Goal: Information Seeking & Learning: Compare options

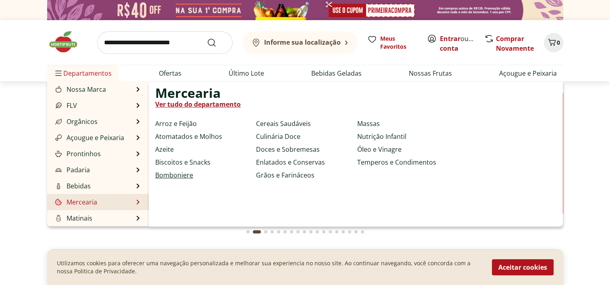
click at [182, 176] on link "Bomboniere" at bounding box center [174, 176] width 38 height 10
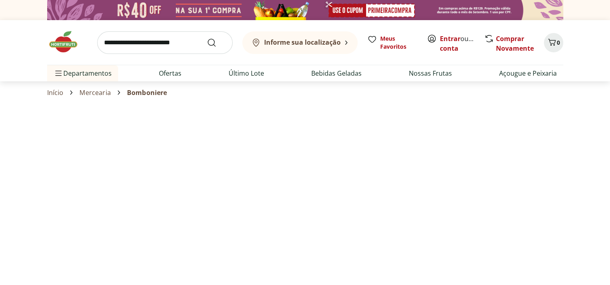
select select "**********"
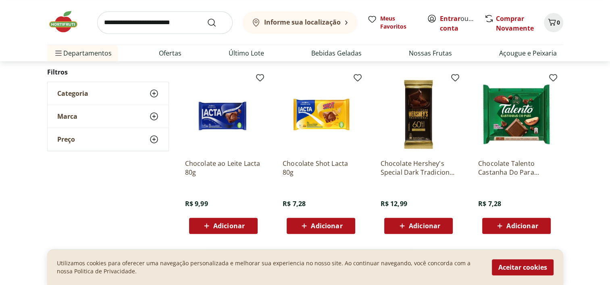
scroll to position [484, 0]
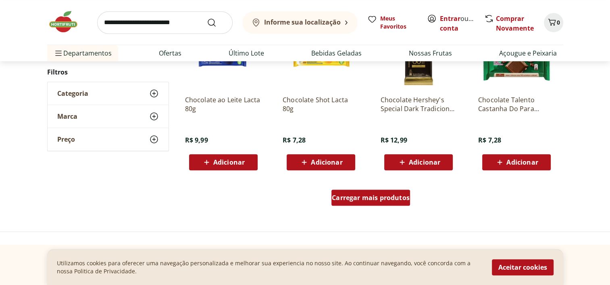
click at [388, 201] on span "Carregar mais produtos" at bounding box center [371, 198] width 78 height 6
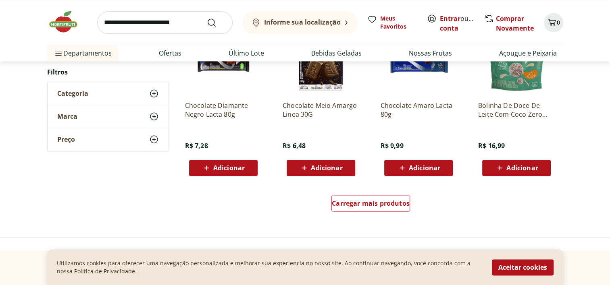
scroll to position [1008, 0]
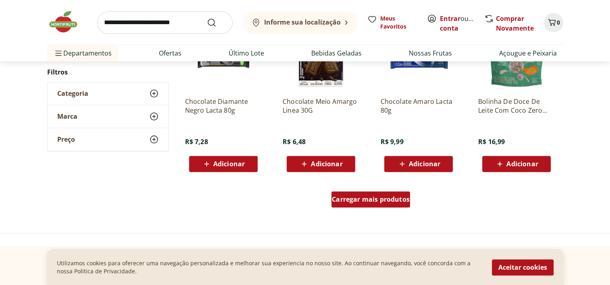
click at [390, 198] on span "Carregar mais produtos" at bounding box center [371, 199] width 78 height 6
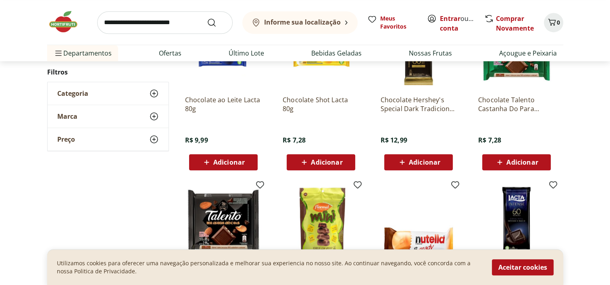
scroll to position [605, 0]
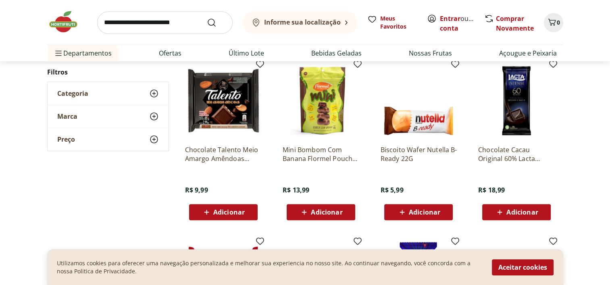
click at [134, 22] on input "search" at bounding box center [164, 22] width 135 height 23
type input "*******"
click at [207, 18] on button "Submit Search" at bounding box center [216, 23] width 19 height 10
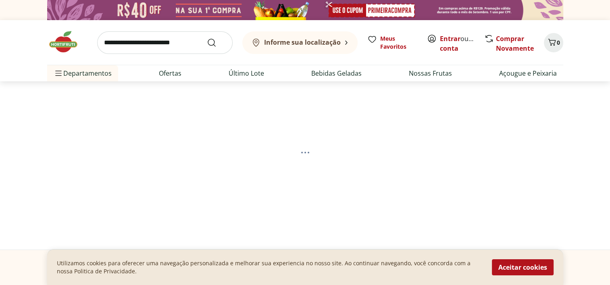
select select "**********"
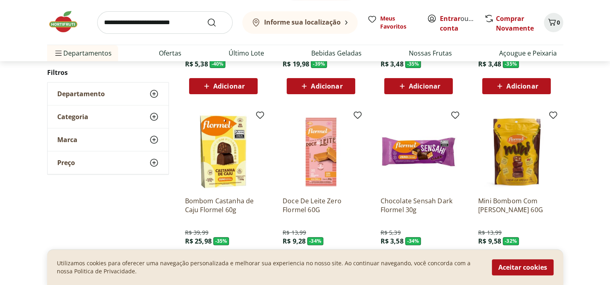
scroll to position [282, 0]
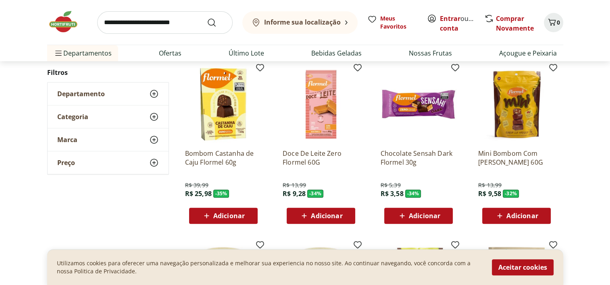
click at [326, 133] on img at bounding box center [321, 104] width 77 height 77
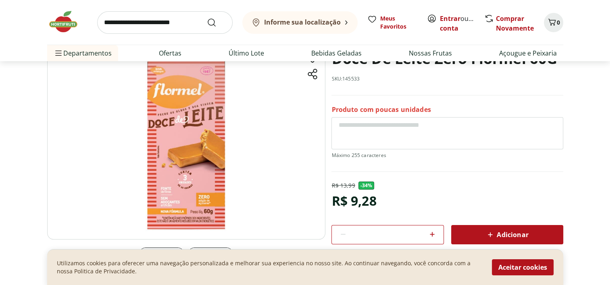
scroll to position [40, 0]
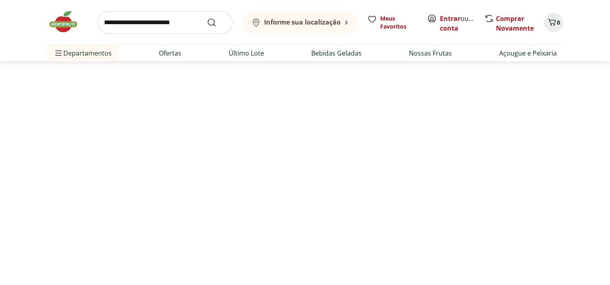
scroll to position [282, 0]
select select "**********"
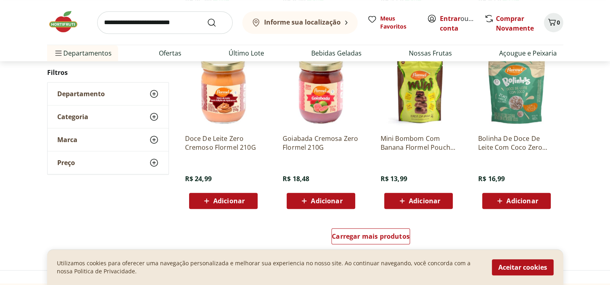
scroll to position [484, 0]
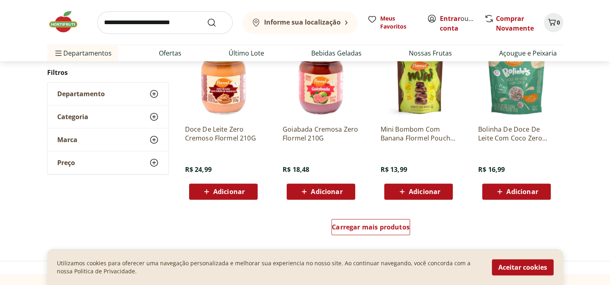
click at [418, 113] on img at bounding box center [418, 80] width 77 height 77
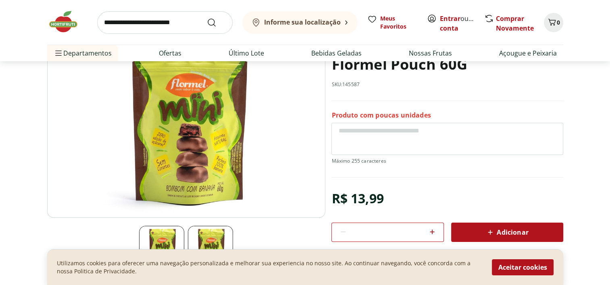
scroll to position [40, 0]
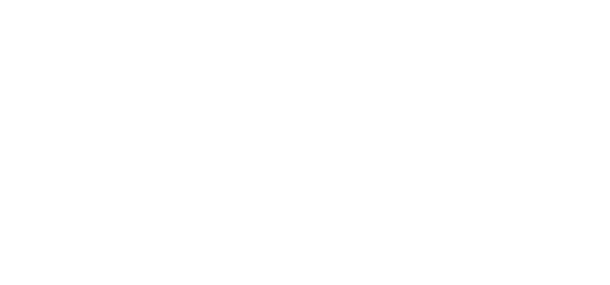
select select "**********"
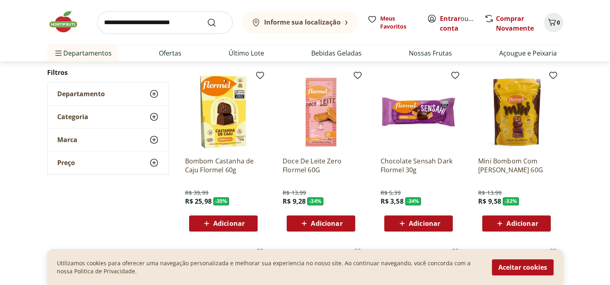
scroll to position [605, 0]
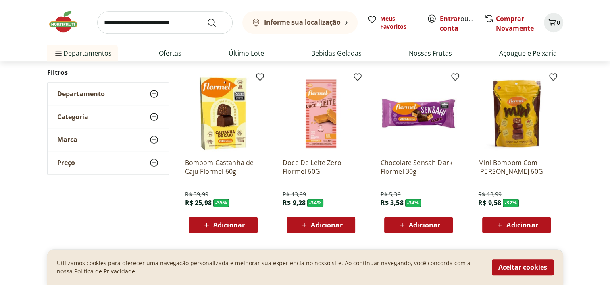
click at [518, 125] on img at bounding box center [516, 113] width 77 height 77
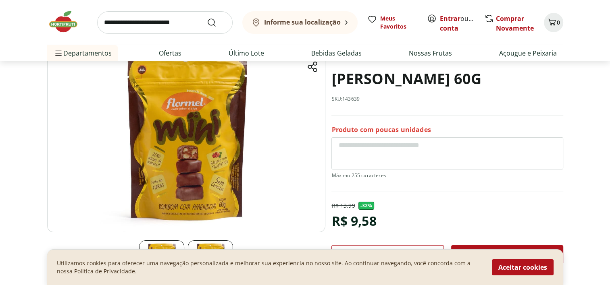
scroll to position [81, 0]
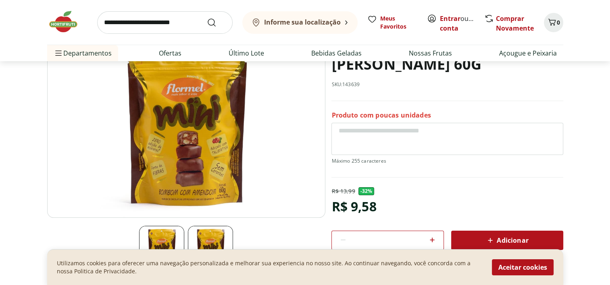
select select "**********"
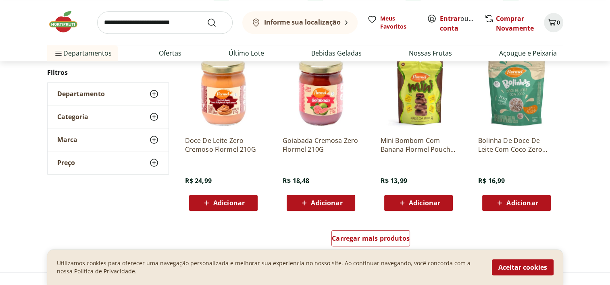
scroll to position [806, 0]
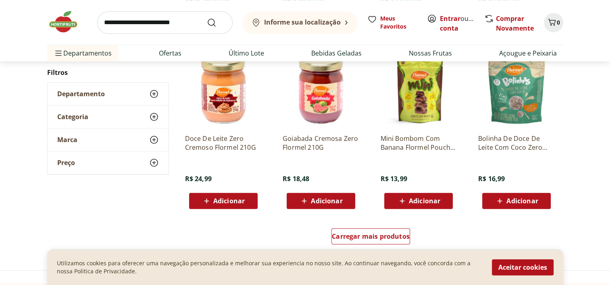
click at [521, 113] on img at bounding box center [516, 89] width 77 height 77
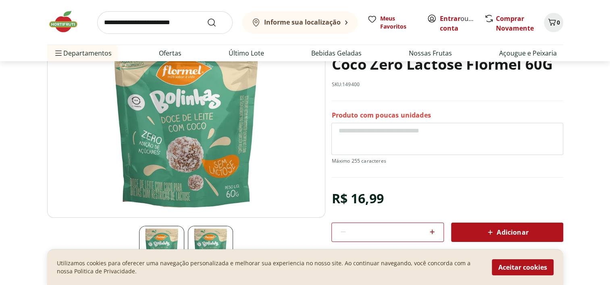
scroll to position [40, 0]
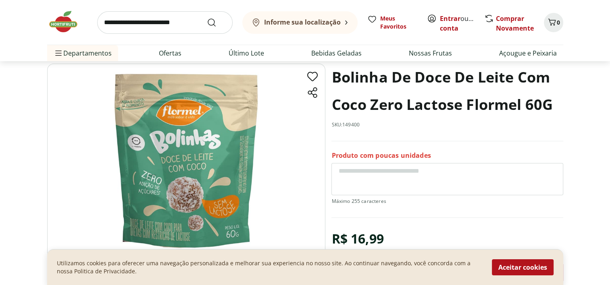
select select "**********"
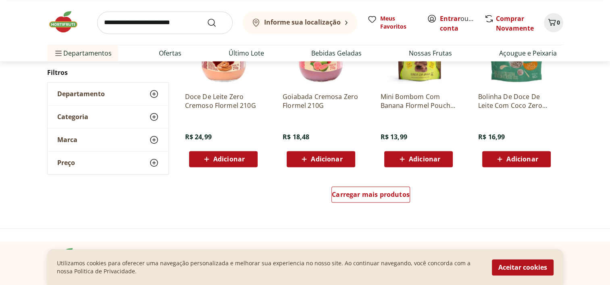
scroll to position [1250, 0]
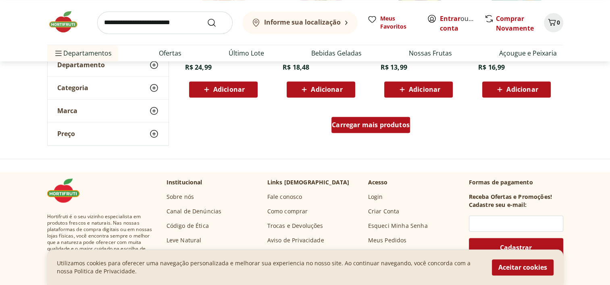
click at [395, 122] on span "Carregar mais produtos" at bounding box center [371, 125] width 78 height 6
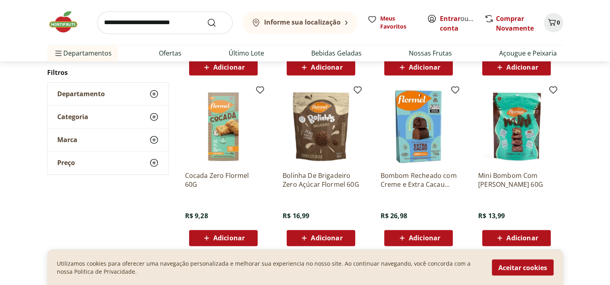
scroll to position [1290, 0]
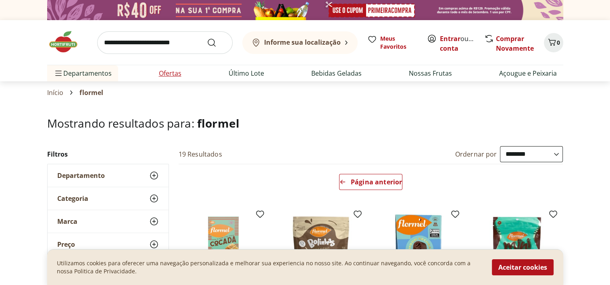
click at [164, 74] on link "Ofertas" at bounding box center [170, 74] width 23 height 10
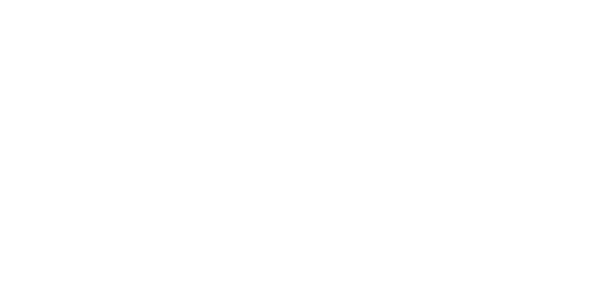
select select "**********"
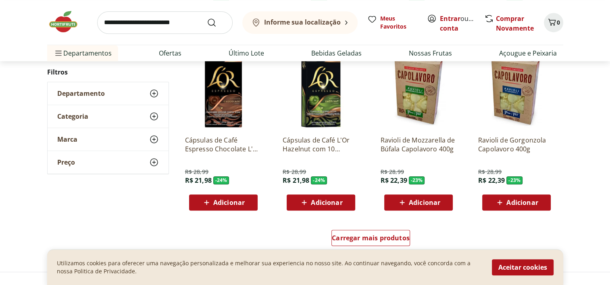
scroll to position [524, 0]
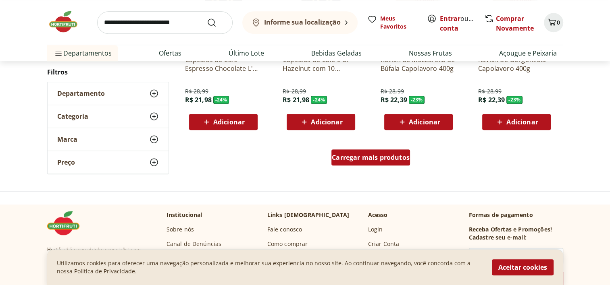
click at [382, 164] on div "Carregar mais produtos" at bounding box center [370, 158] width 79 height 16
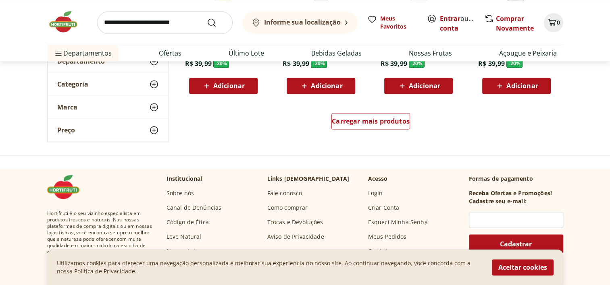
scroll to position [1089, 0]
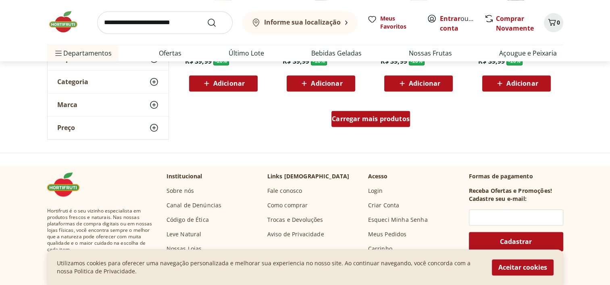
click at [384, 117] on span "Carregar mais produtos" at bounding box center [371, 119] width 78 height 6
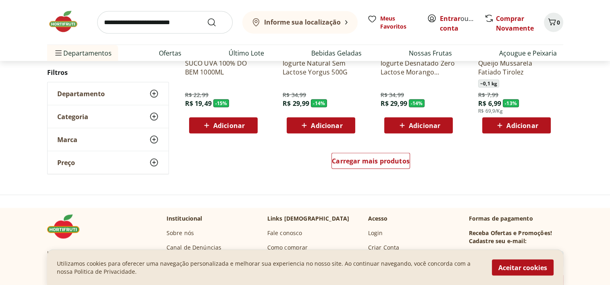
scroll to position [1573, 0]
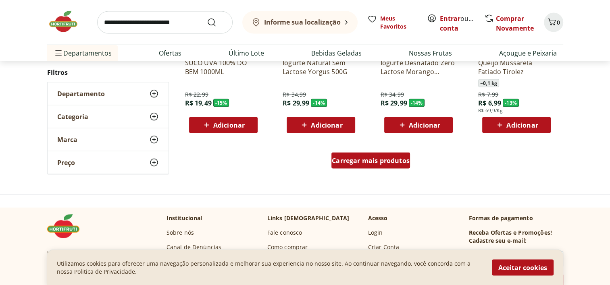
click at [386, 159] on span "Carregar mais produtos" at bounding box center [371, 161] width 78 height 6
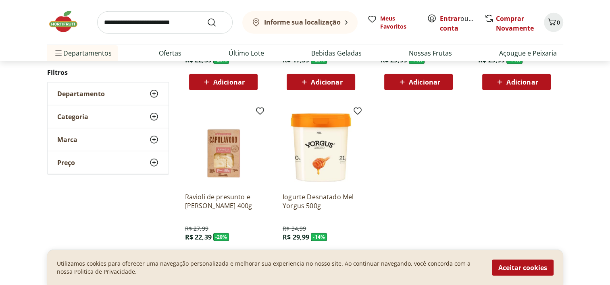
scroll to position [1976, 0]
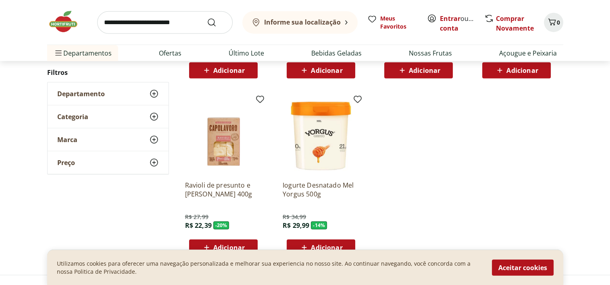
click at [169, 25] on input "search" at bounding box center [164, 22] width 135 height 23
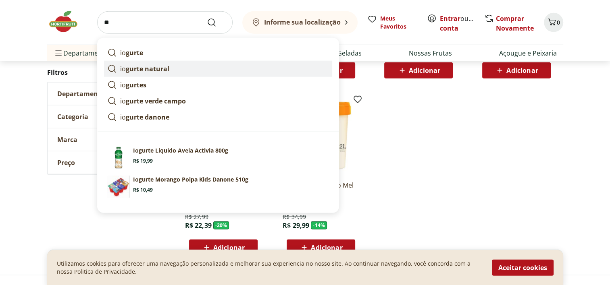
click at [156, 65] on strong "gurte natural" at bounding box center [148, 69] width 44 height 9
type input "**********"
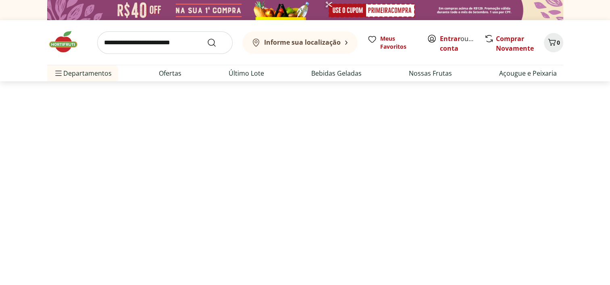
select select "**********"
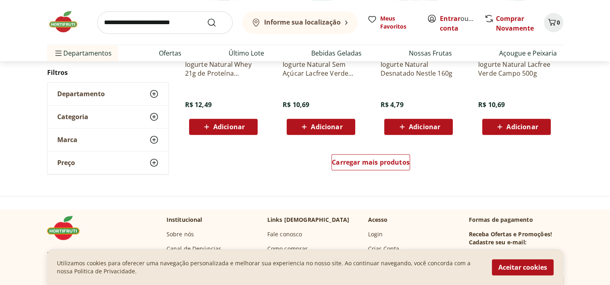
scroll to position [484, 0]
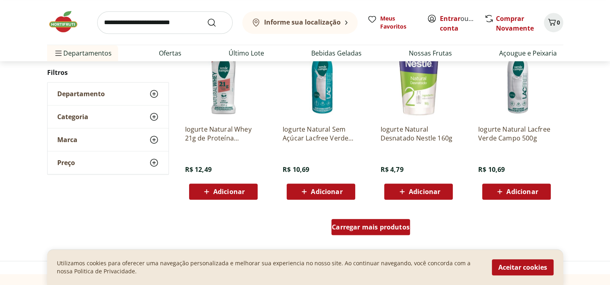
click at [377, 226] on span "Carregar mais produtos" at bounding box center [371, 227] width 78 height 6
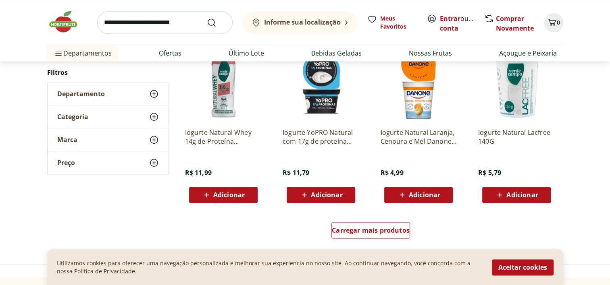
scroll to position [1008, 0]
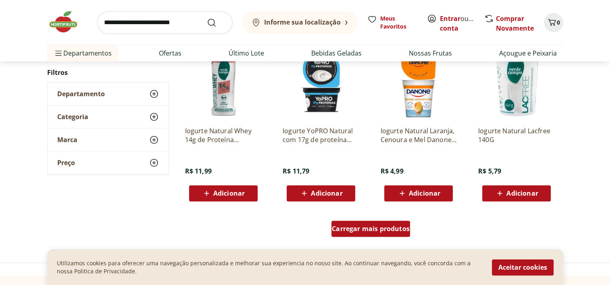
click at [387, 232] on span "Carregar mais produtos" at bounding box center [371, 229] width 78 height 6
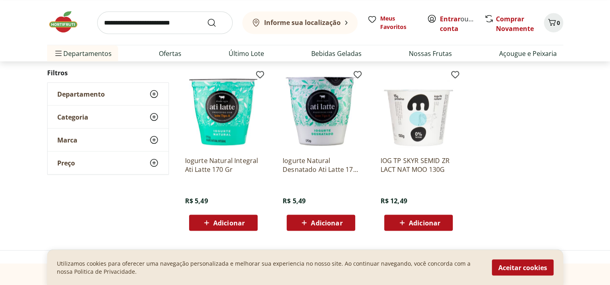
scroll to position [1492, 0]
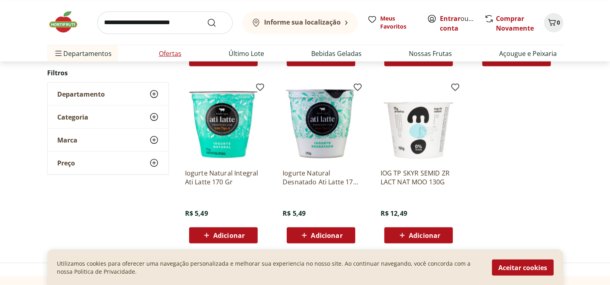
click at [165, 50] on link "Ofertas" at bounding box center [170, 53] width 23 height 10
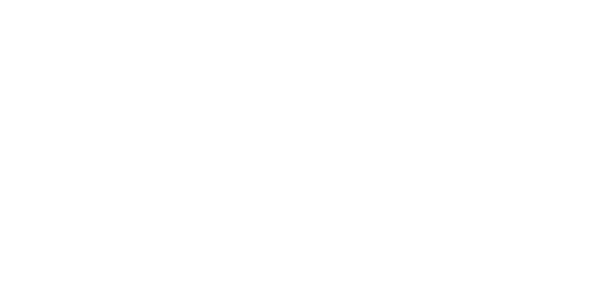
select select "**********"
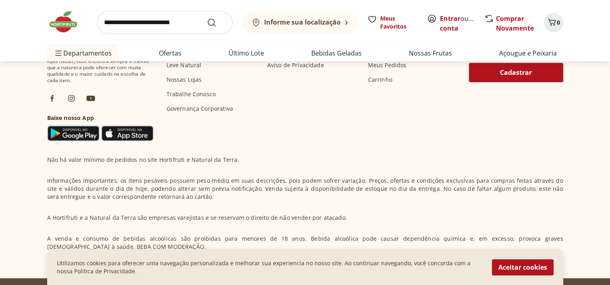
scroll to position [588, 0]
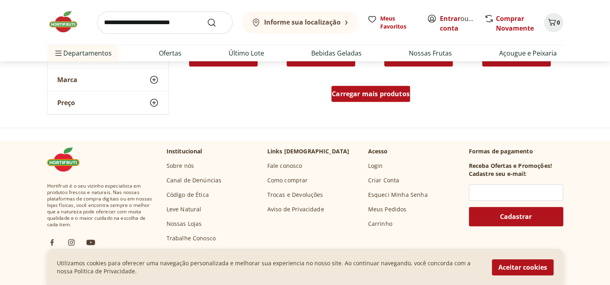
click at [377, 92] on span "Carregar mais produtos" at bounding box center [371, 94] width 78 height 6
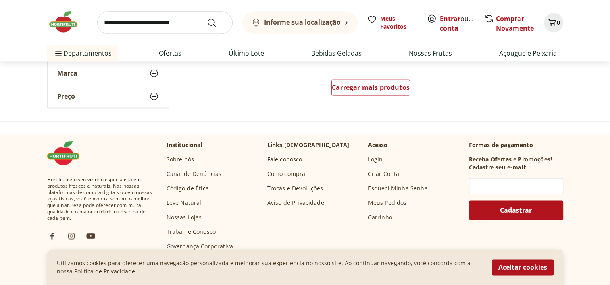
scroll to position [1072, 0]
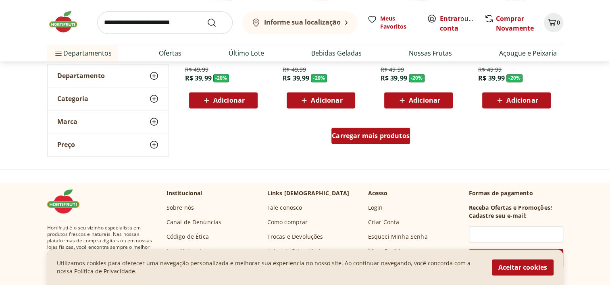
click at [395, 138] on span "Carregar mais produtos" at bounding box center [371, 136] width 78 height 6
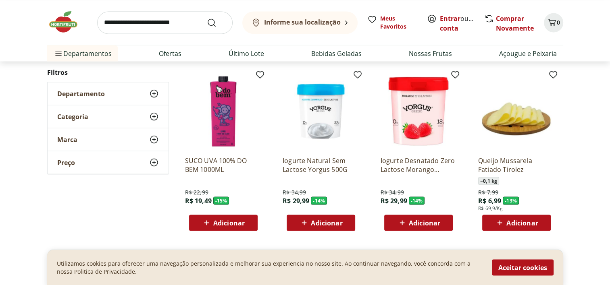
scroll to position [1596, 0]
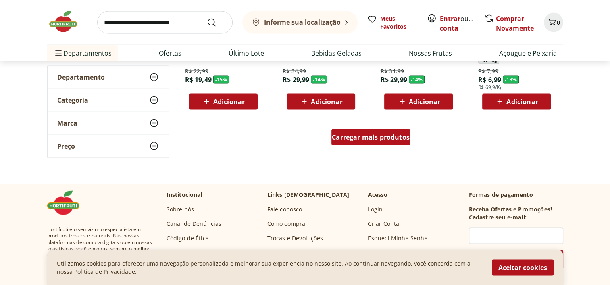
click at [396, 137] on span "Carregar mais produtos" at bounding box center [371, 137] width 78 height 6
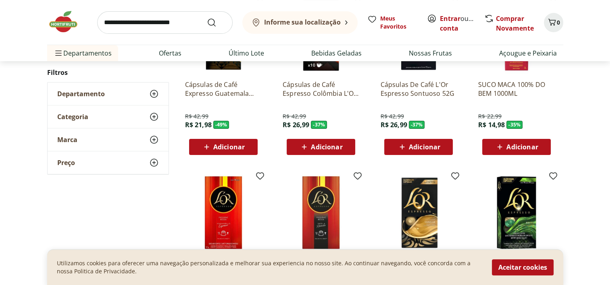
scroll to position [0, 0]
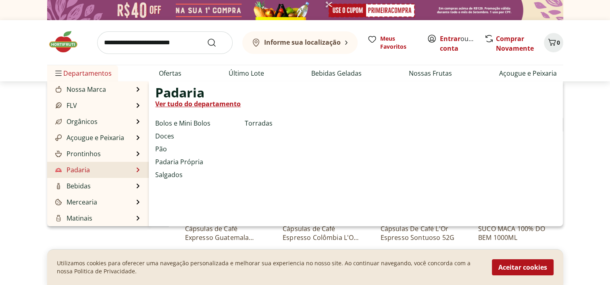
click at [87, 174] on link "Padaria" at bounding box center [72, 170] width 36 height 10
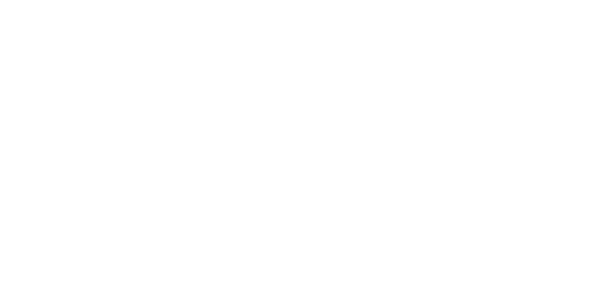
select select "**********"
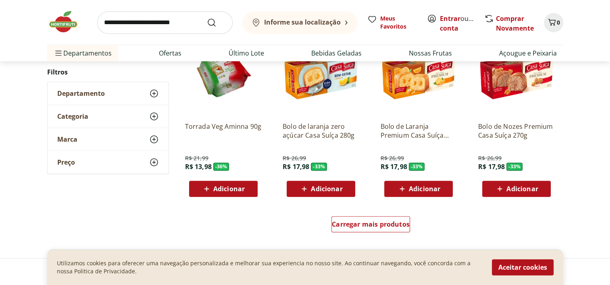
scroll to position [565, 0]
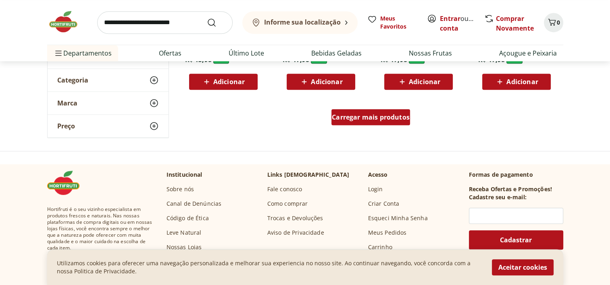
click at [376, 117] on span "Carregar mais produtos" at bounding box center [371, 117] width 78 height 6
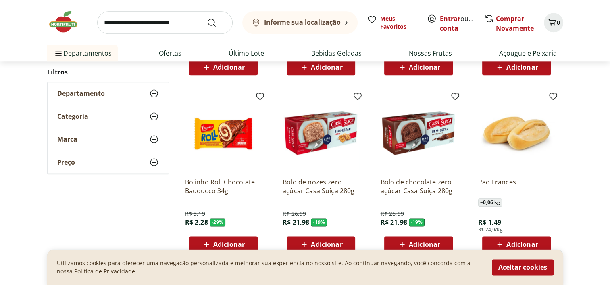
scroll to position [1048, 0]
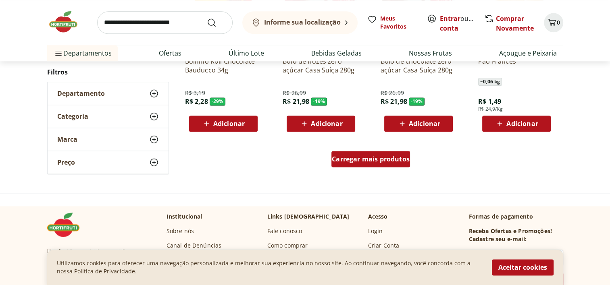
click at [403, 161] on span "Carregar mais produtos" at bounding box center [371, 159] width 78 height 6
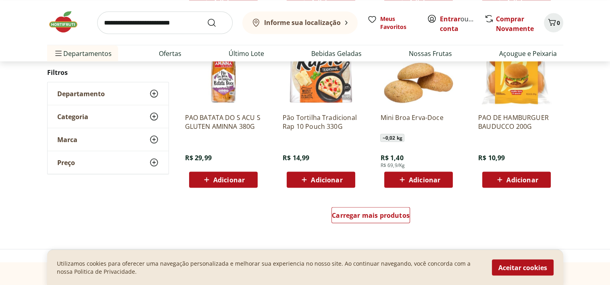
scroll to position [1532, 0]
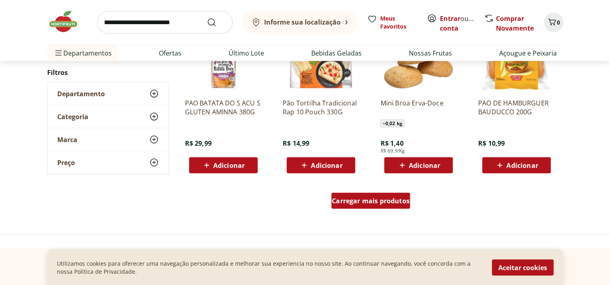
click at [369, 205] on div "Carregar mais produtos" at bounding box center [370, 201] width 79 height 16
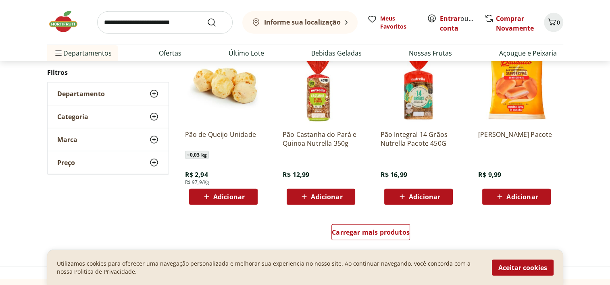
scroll to position [2056, 0]
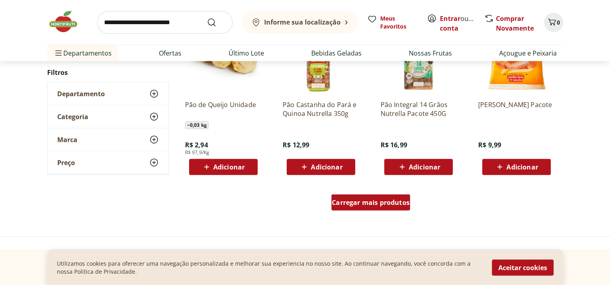
click at [368, 209] on div "Carregar mais produtos" at bounding box center [370, 203] width 79 height 16
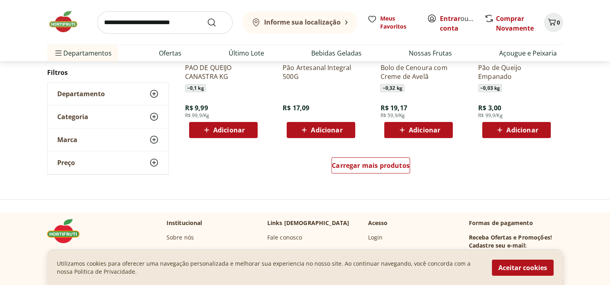
scroll to position [2621, 0]
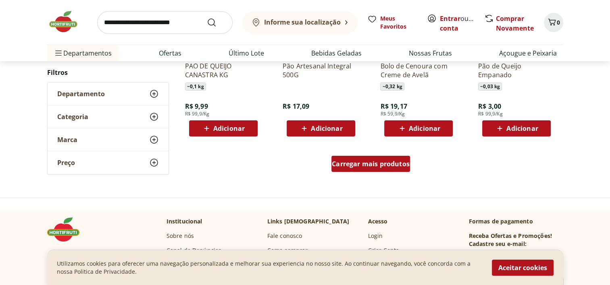
click at [389, 167] on span "Carregar mais produtos" at bounding box center [371, 164] width 78 height 6
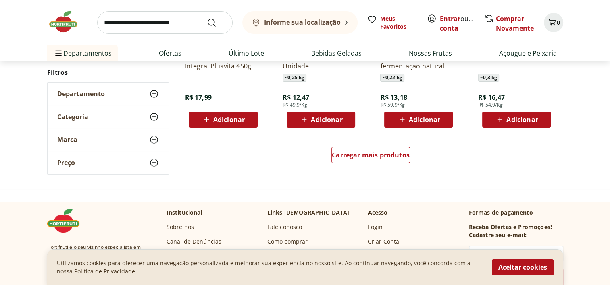
scroll to position [3185, 0]
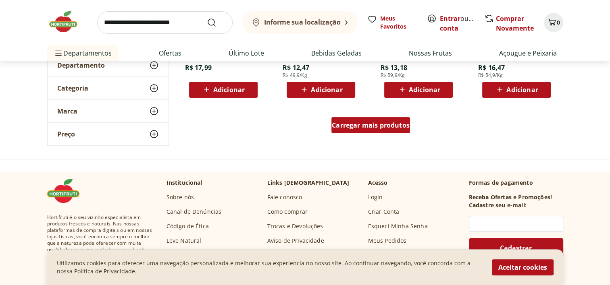
click at [381, 125] on span "Carregar mais produtos" at bounding box center [371, 125] width 78 height 6
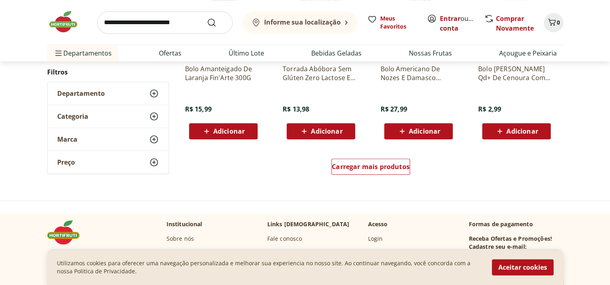
scroll to position [3710, 0]
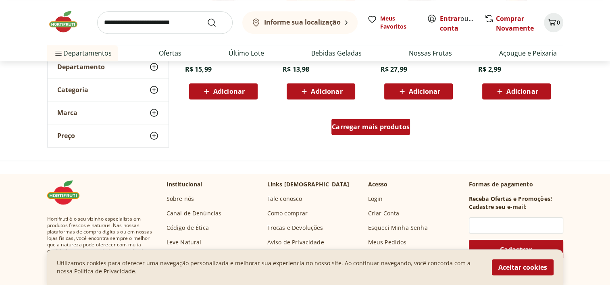
click at [392, 129] on span "Carregar mais produtos" at bounding box center [371, 127] width 78 height 6
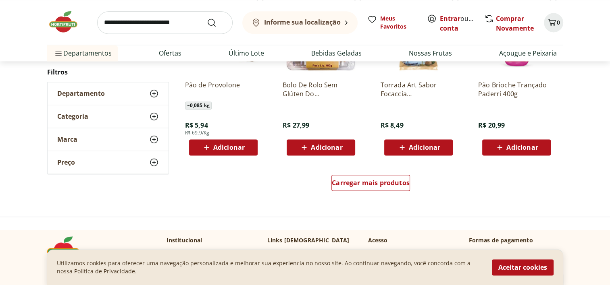
scroll to position [4194, 0]
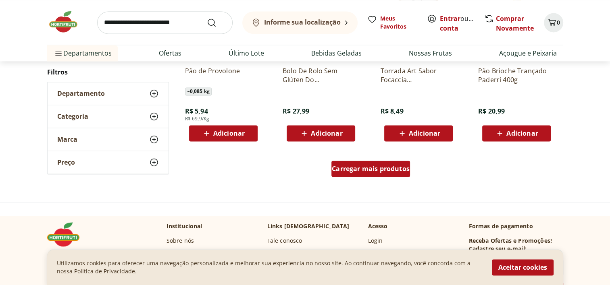
click at [373, 172] on span "Carregar mais produtos" at bounding box center [371, 169] width 78 height 6
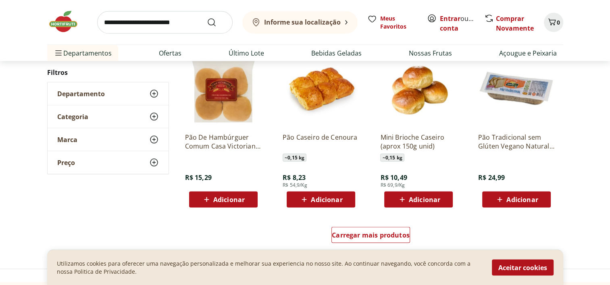
scroll to position [4718, 0]
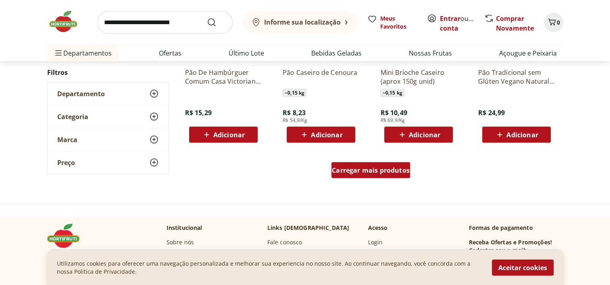
click at [390, 171] on span "Carregar mais produtos" at bounding box center [371, 170] width 78 height 6
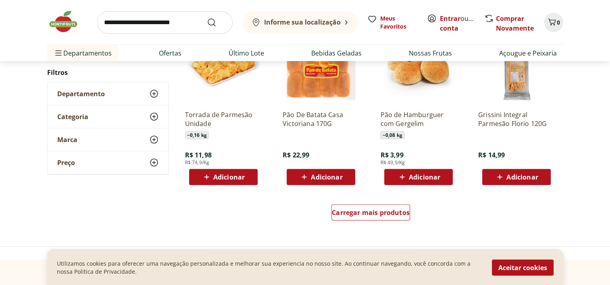
scroll to position [5202, 0]
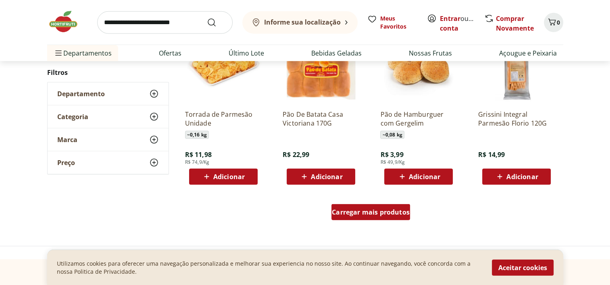
click at [393, 210] on span "Carregar mais produtos" at bounding box center [371, 212] width 78 height 6
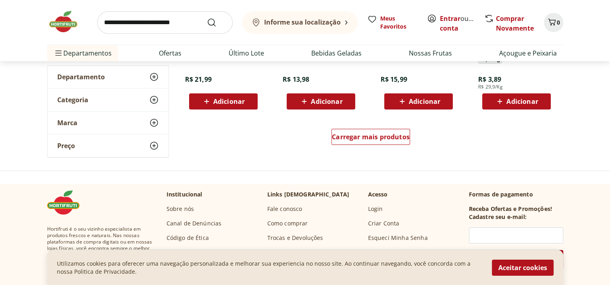
scroll to position [5806, 0]
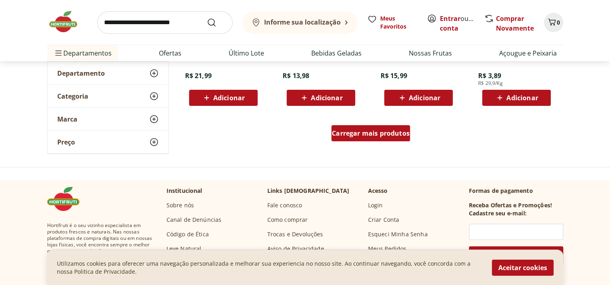
click at [379, 136] on span "Carregar mais produtos" at bounding box center [371, 133] width 78 height 6
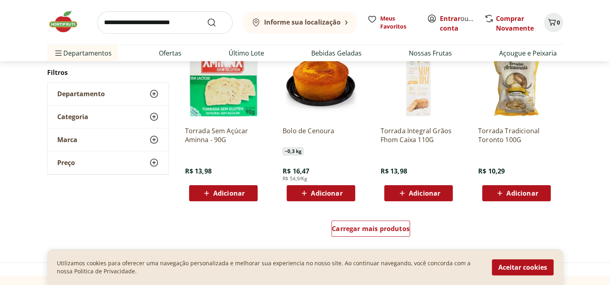
scroll to position [6250, 0]
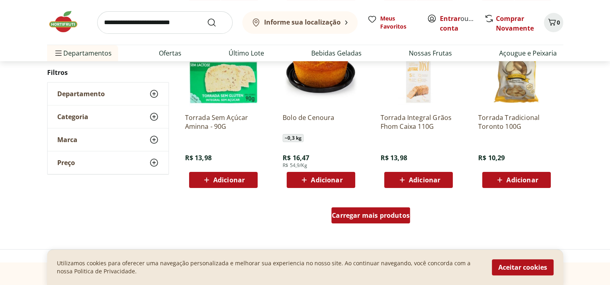
click at [390, 224] on link "Carregar mais produtos" at bounding box center [370, 217] width 79 height 19
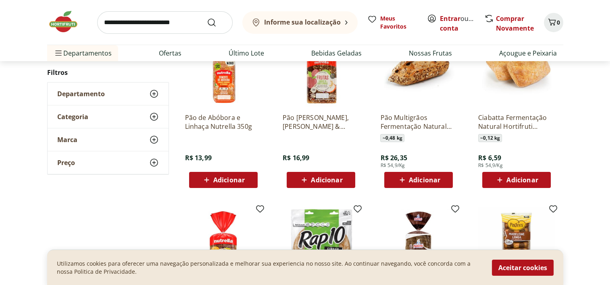
scroll to position [2742, 0]
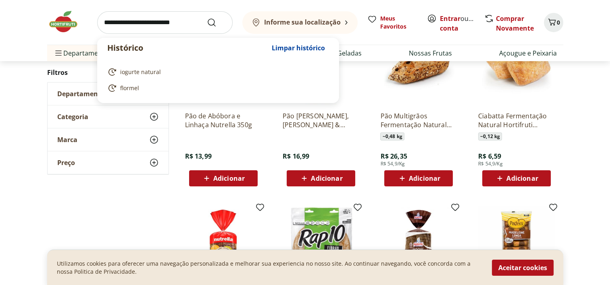
click at [178, 23] on input "search" at bounding box center [164, 22] width 135 height 23
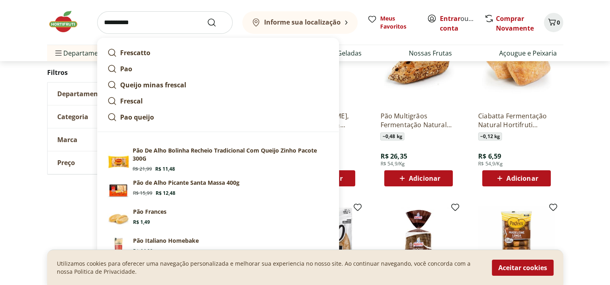
type input "**********"
click at [207, 18] on button "Submit Search" at bounding box center [216, 23] width 19 height 10
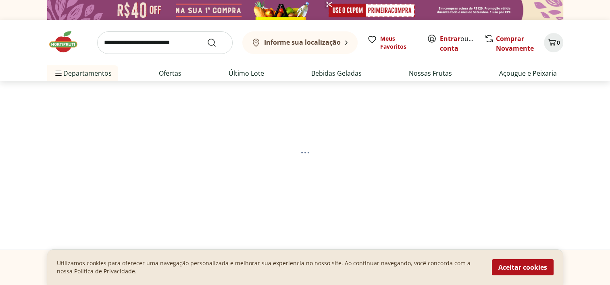
select select "**********"
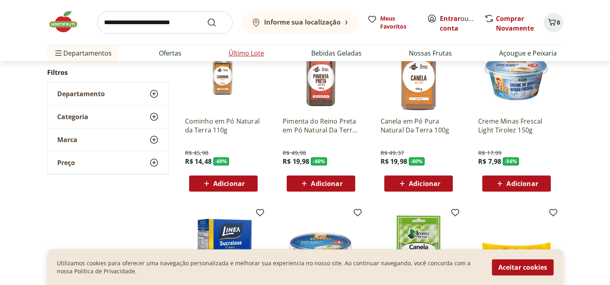
scroll to position [202, 0]
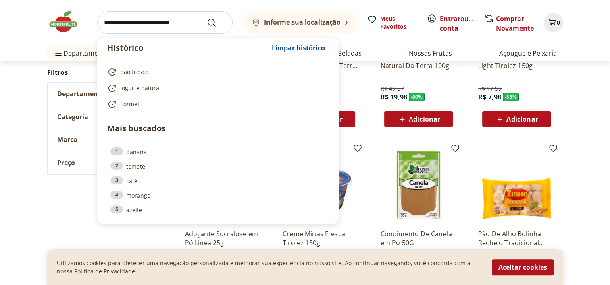
click at [152, 24] on input "search" at bounding box center [164, 22] width 135 height 23
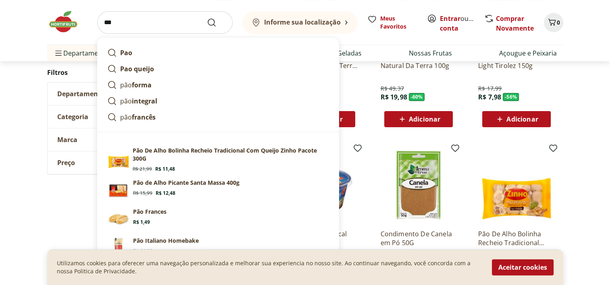
type input "***"
click at [207, 18] on button "Submit Search" at bounding box center [216, 23] width 19 height 10
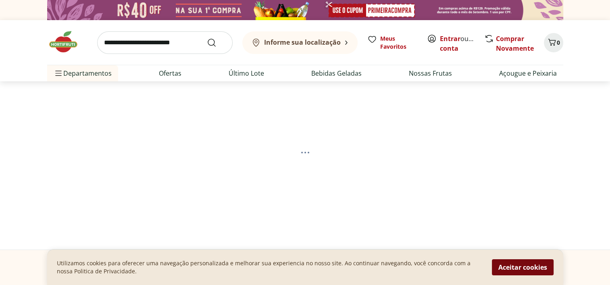
click at [514, 266] on button "Aceitar cookies" at bounding box center [523, 268] width 62 height 16
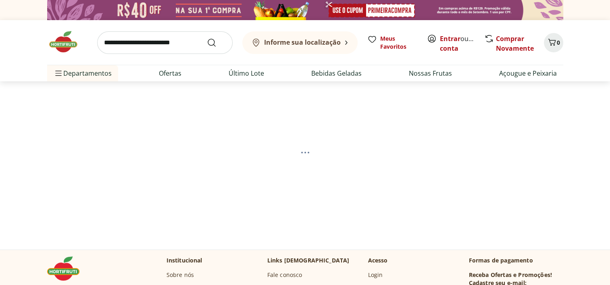
select select "**********"
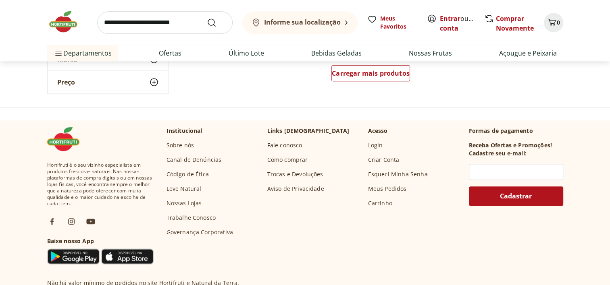
scroll to position [524, 0]
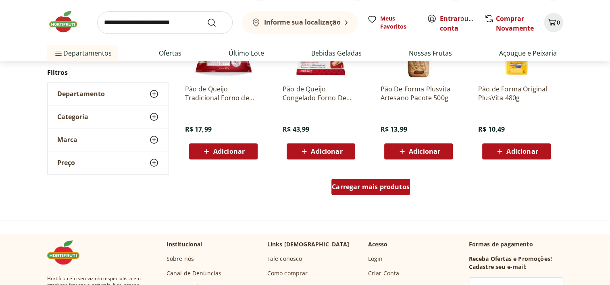
click at [385, 190] on span "Carregar mais produtos" at bounding box center [371, 187] width 78 height 6
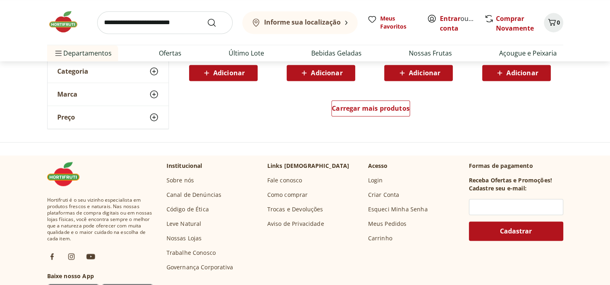
scroll to position [1129, 0]
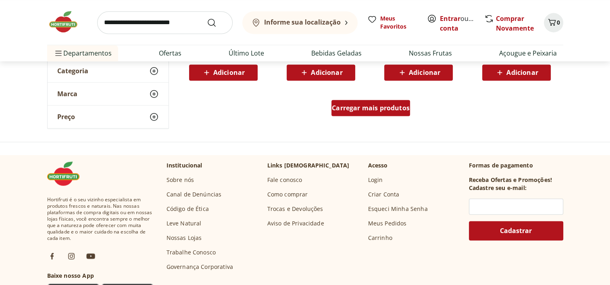
click at [376, 110] on span "Carregar mais produtos" at bounding box center [371, 108] width 78 height 6
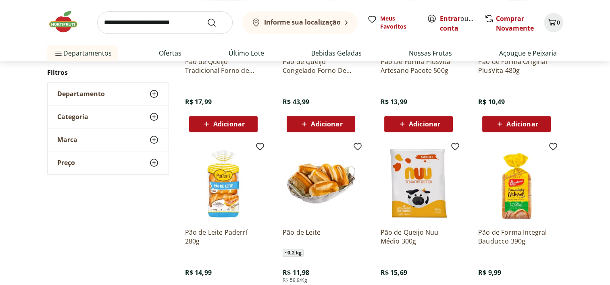
scroll to position [565, 0]
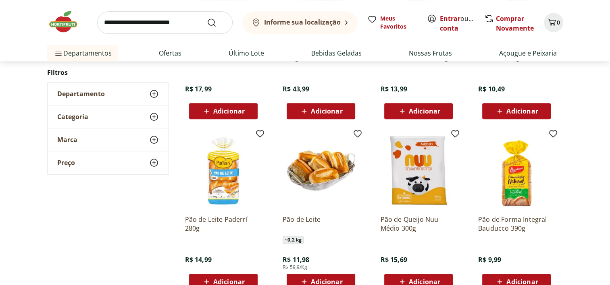
click at [496, 176] on img at bounding box center [516, 170] width 77 height 77
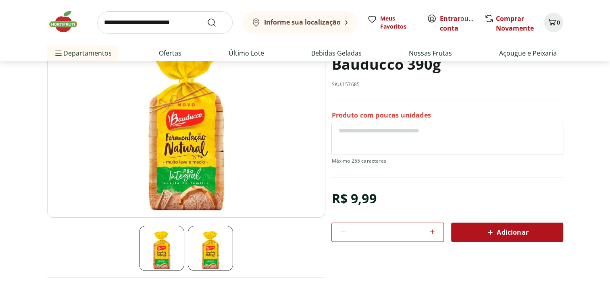
scroll to position [40, 0]
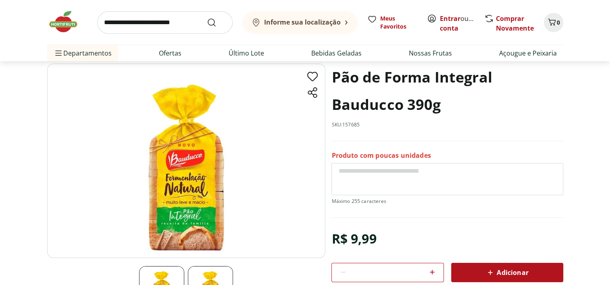
select select "**********"
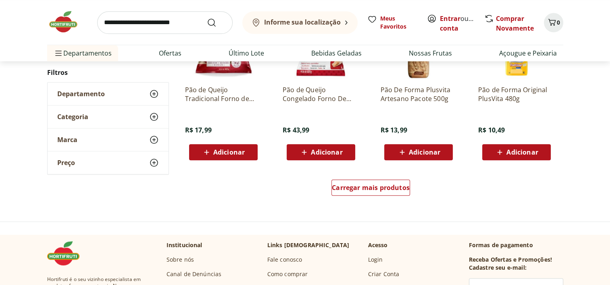
scroll to position [927, 0]
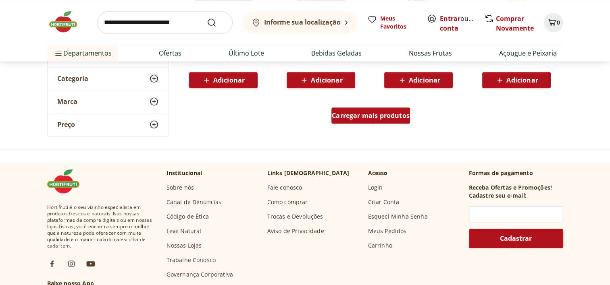
click at [388, 118] on span "Carregar mais produtos" at bounding box center [371, 115] width 78 height 6
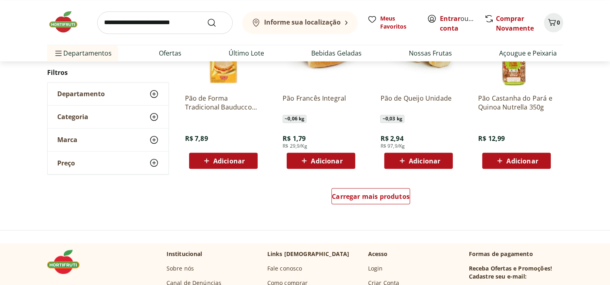
scroll to position [1371, 0]
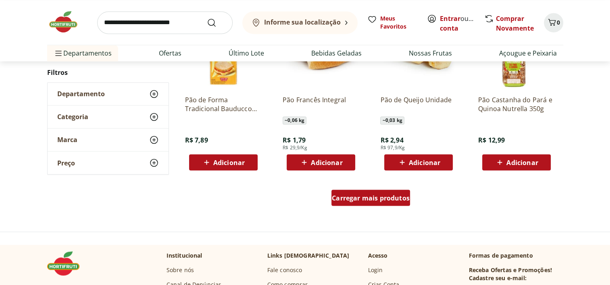
click at [383, 197] on span "Carregar mais produtos" at bounding box center [371, 198] width 78 height 6
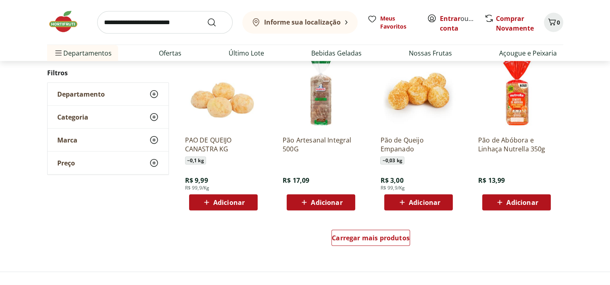
scroll to position [1935, 0]
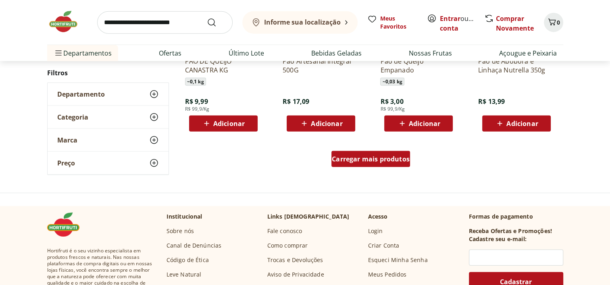
click at [353, 154] on div "Carregar mais produtos" at bounding box center [370, 159] width 79 height 16
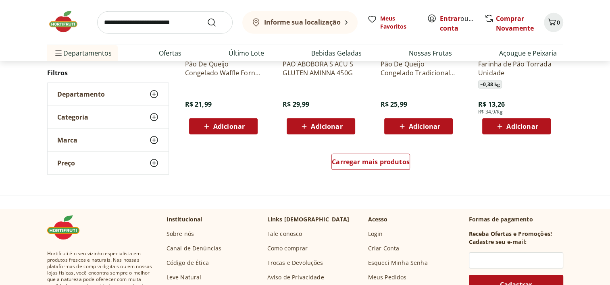
scroll to position [2460, 0]
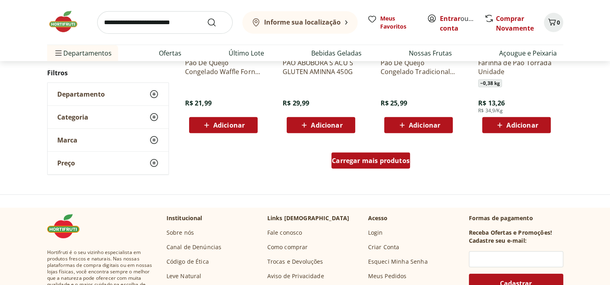
click at [379, 164] on span "Carregar mais produtos" at bounding box center [371, 161] width 78 height 6
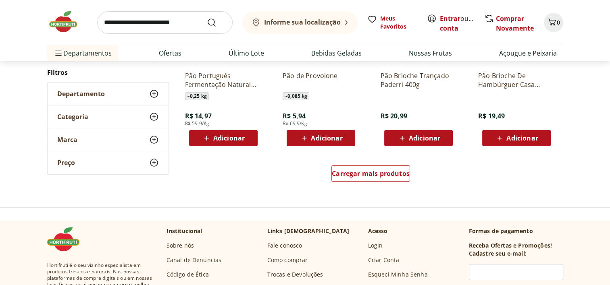
scroll to position [2984, 0]
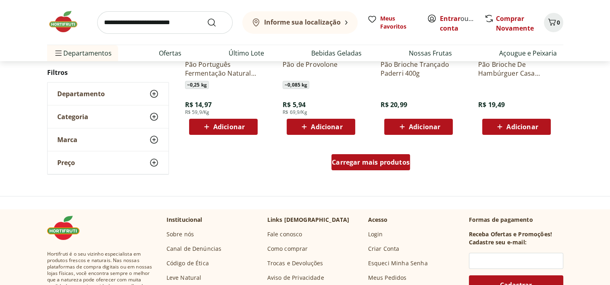
click at [372, 169] on link "Carregar mais produtos" at bounding box center [370, 163] width 79 height 19
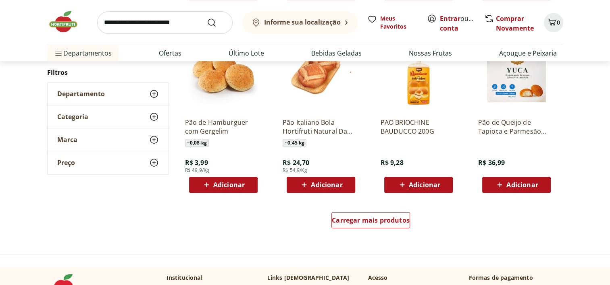
scroll to position [3468, 0]
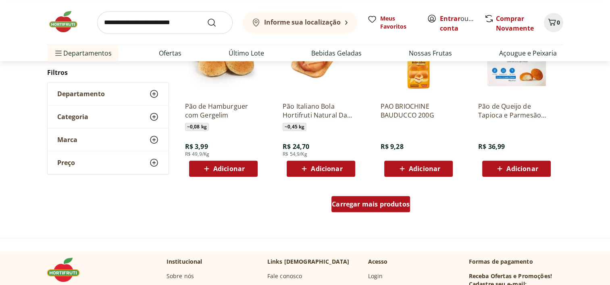
click at [402, 204] on span "Carregar mais produtos" at bounding box center [371, 204] width 78 height 6
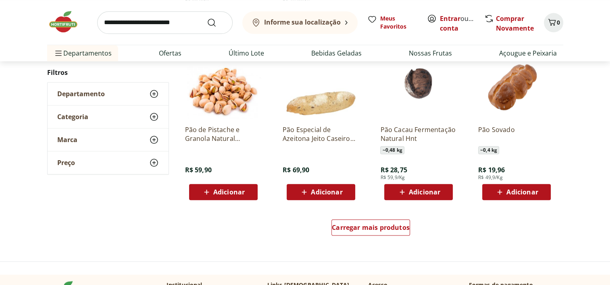
scroll to position [3992, 0]
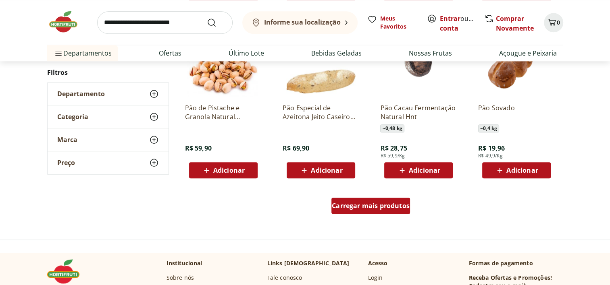
click at [383, 208] on span "Carregar mais produtos" at bounding box center [371, 206] width 78 height 6
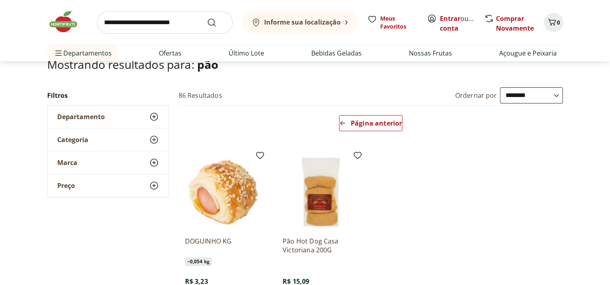
scroll to position [40, 0]
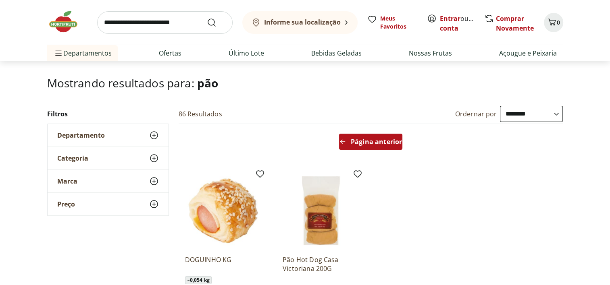
click at [375, 140] on span "Página anterior" at bounding box center [376, 142] width 51 height 6
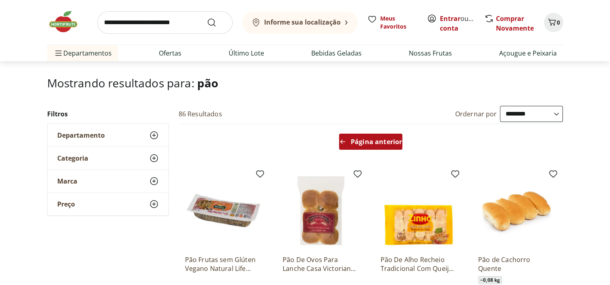
click at [362, 143] on span "Página anterior" at bounding box center [376, 142] width 51 height 6
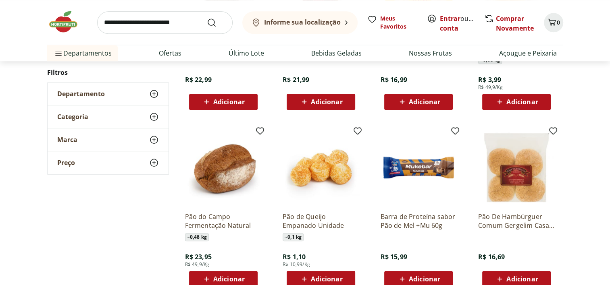
scroll to position [806, 0]
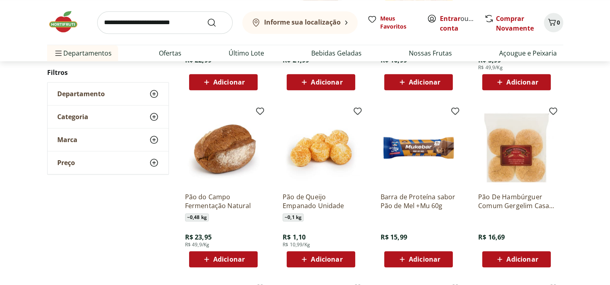
click at [235, 155] on img at bounding box center [223, 148] width 77 height 77
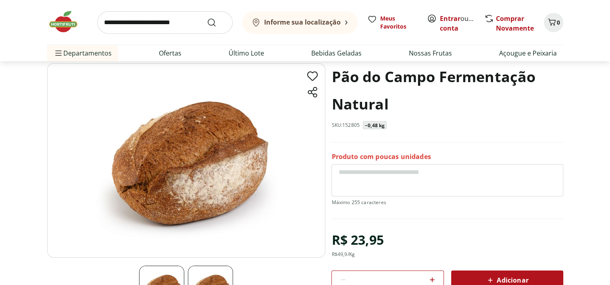
scroll to position [40, 0]
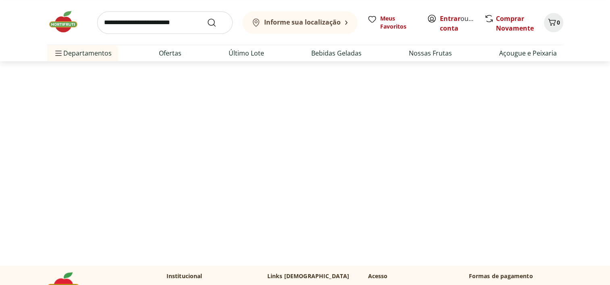
select select "**********"
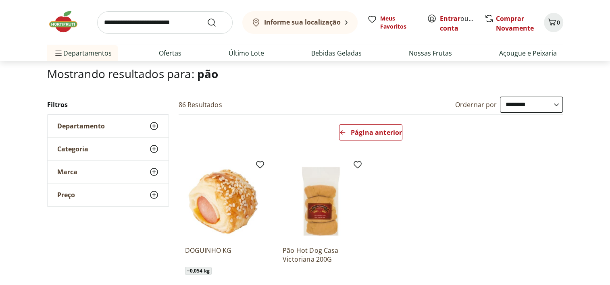
scroll to position [121, 0]
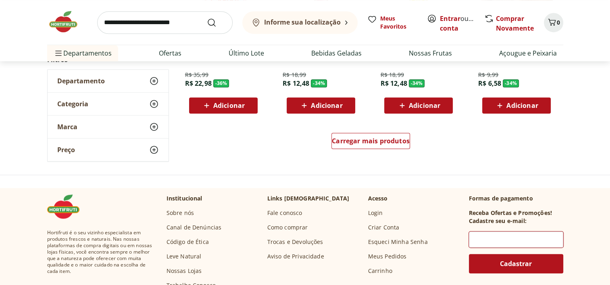
scroll to position [605, 0]
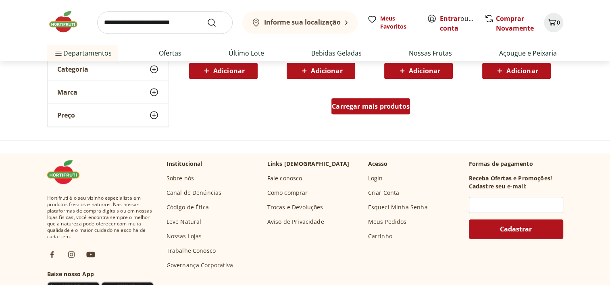
click at [400, 110] on span "Carregar mais produtos" at bounding box center [371, 106] width 78 height 6
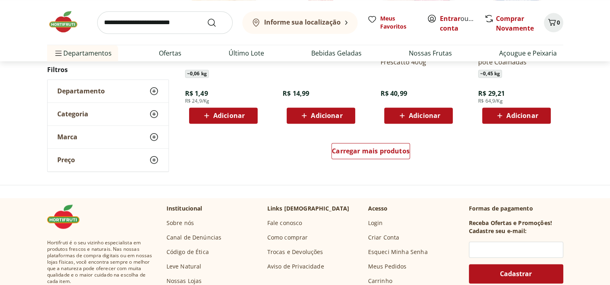
scroll to position [1129, 0]
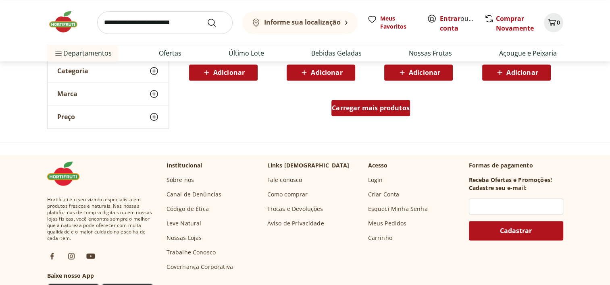
click at [398, 109] on span "Carregar mais produtos" at bounding box center [371, 108] width 78 height 6
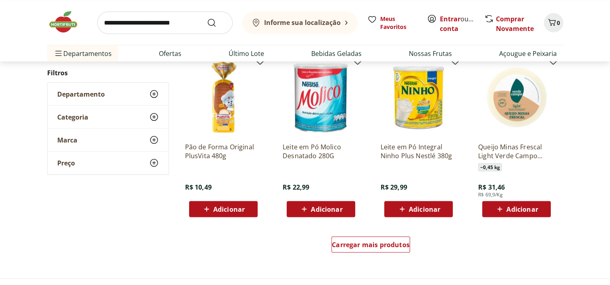
scroll to position [1532, 0]
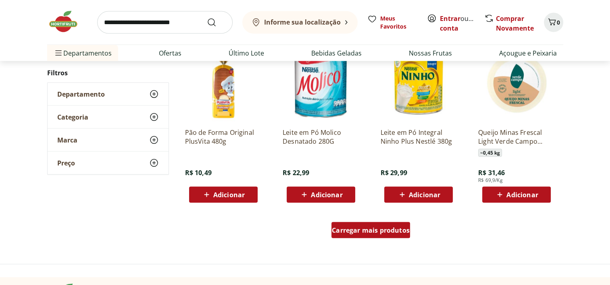
click at [383, 232] on span "Carregar mais produtos" at bounding box center [371, 230] width 78 height 6
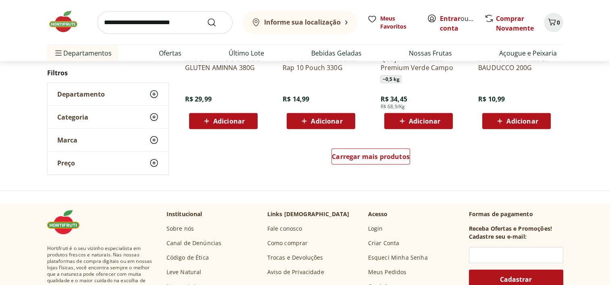
scroll to position [2137, 0]
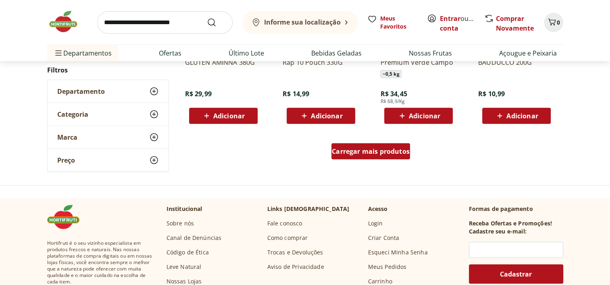
click at [389, 150] on span "Carregar mais produtos" at bounding box center [371, 151] width 78 height 6
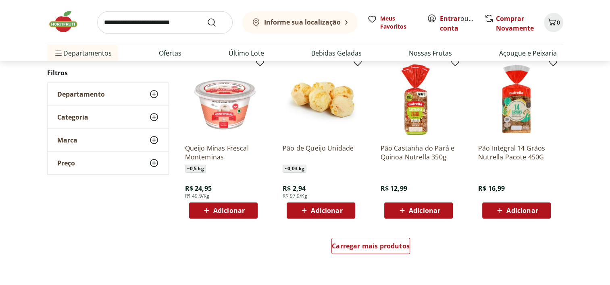
scroll to position [2581, 0]
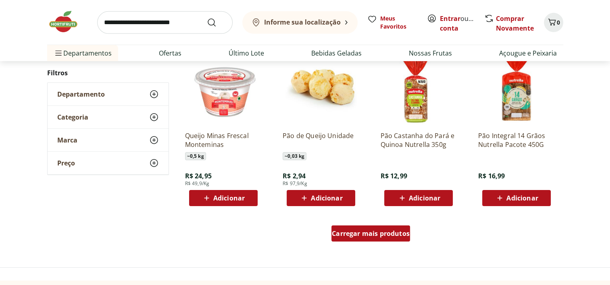
click at [377, 231] on span "Carregar mais produtos" at bounding box center [371, 234] width 78 height 6
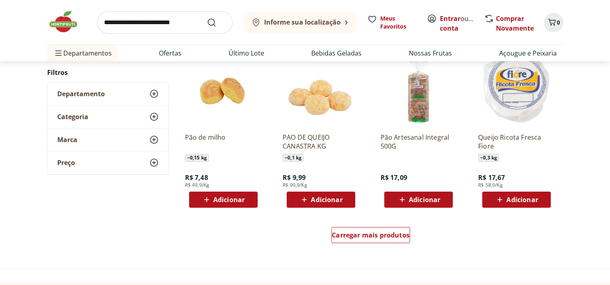
scroll to position [3185, 0]
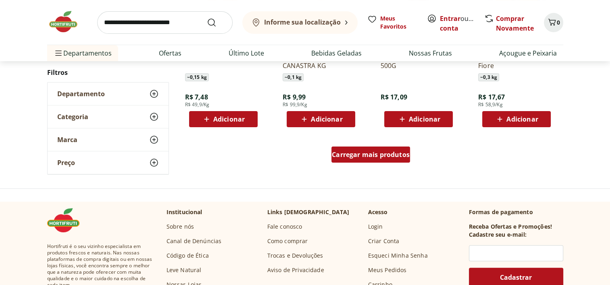
click at [379, 152] on span "Carregar mais produtos" at bounding box center [371, 155] width 78 height 6
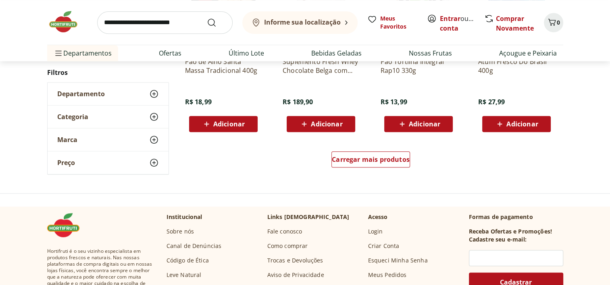
scroll to position [3710, 0]
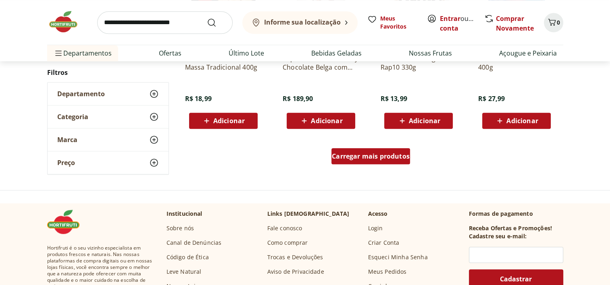
click at [371, 162] on div "Carregar mais produtos" at bounding box center [370, 156] width 79 height 16
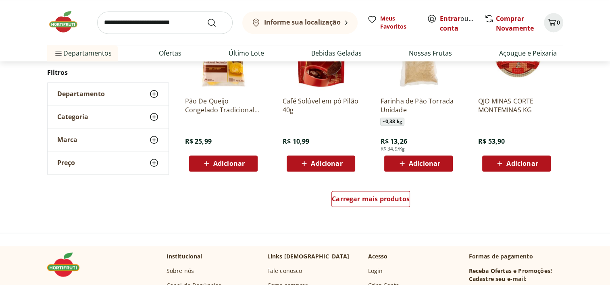
scroll to position [4194, 0]
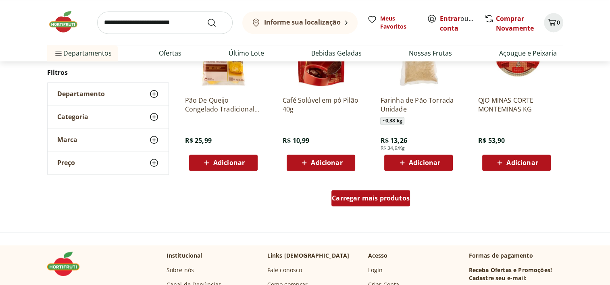
click at [395, 203] on div "Carregar mais produtos" at bounding box center [370, 198] width 79 height 16
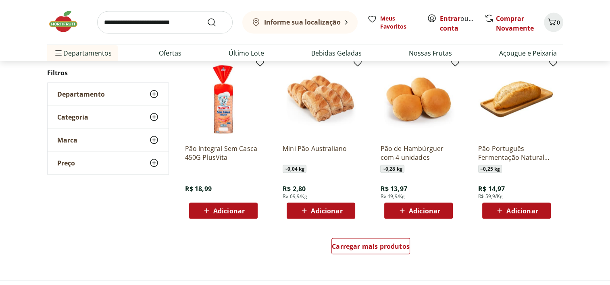
scroll to position [4718, 0]
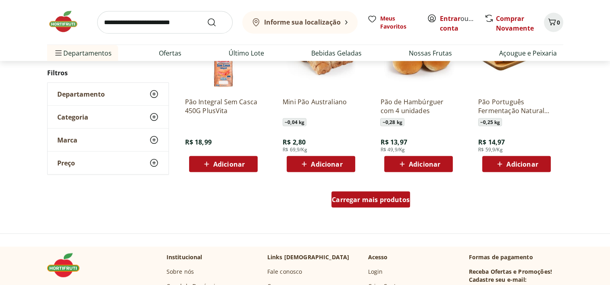
click at [381, 203] on span "Carregar mais produtos" at bounding box center [371, 200] width 78 height 6
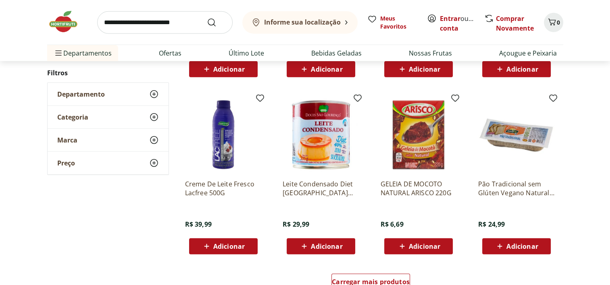
scroll to position [5202, 0]
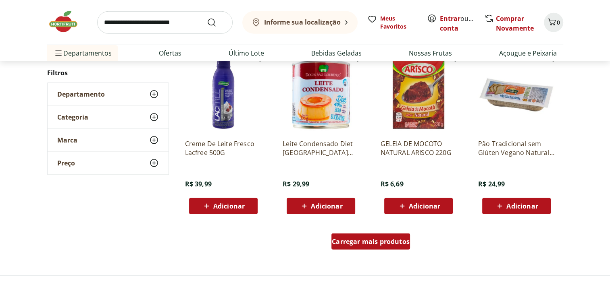
click at [387, 249] on div "Carregar mais produtos" at bounding box center [370, 242] width 79 height 16
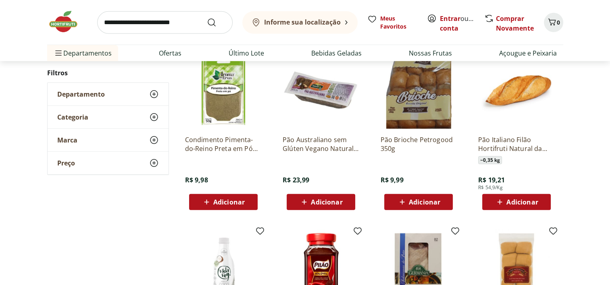
scroll to position [5363, 0]
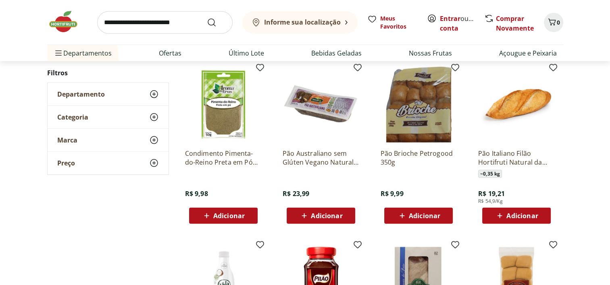
click at [517, 115] on img at bounding box center [516, 104] width 77 height 77
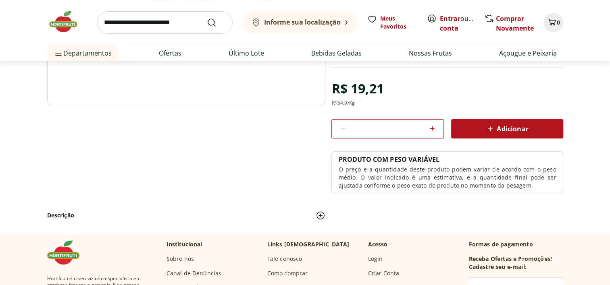
scroll to position [202, 0]
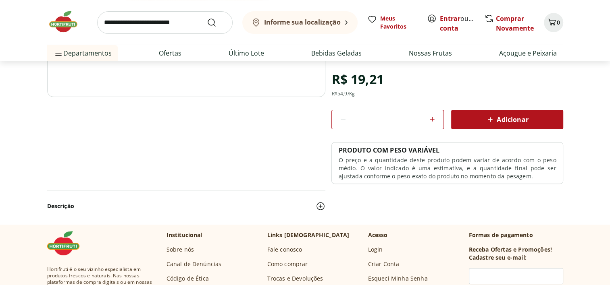
select select "**********"
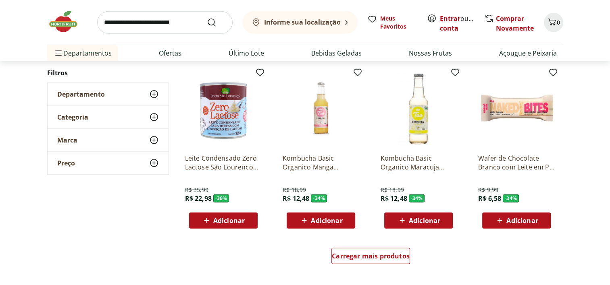
scroll to position [2127, 0]
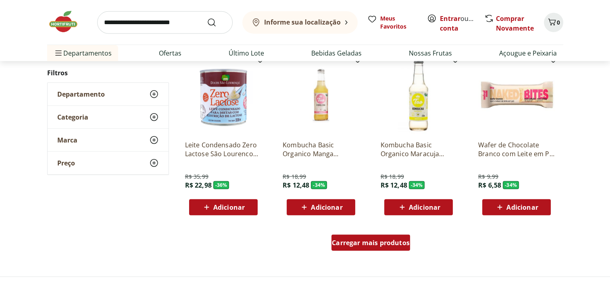
click at [376, 243] on span "Carregar mais produtos" at bounding box center [371, 243] width 78 height 6
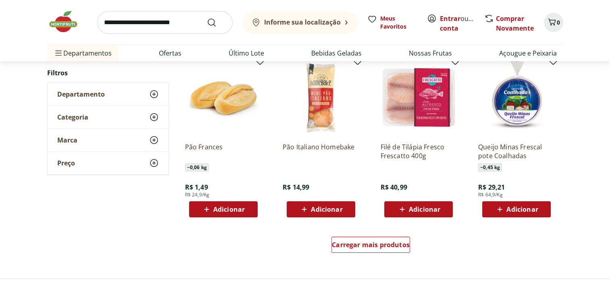
scroll to position [2652, 0]
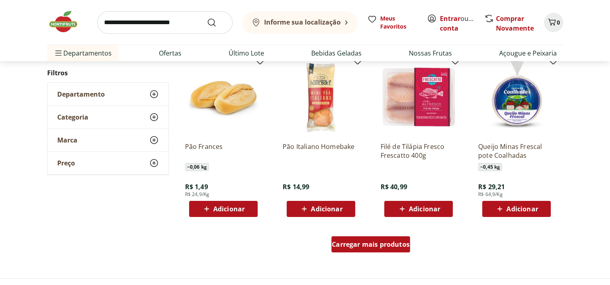
click at [385, 244] on span "Carregar mais produtos" at bounding box center [371, 245] width 78 height 6
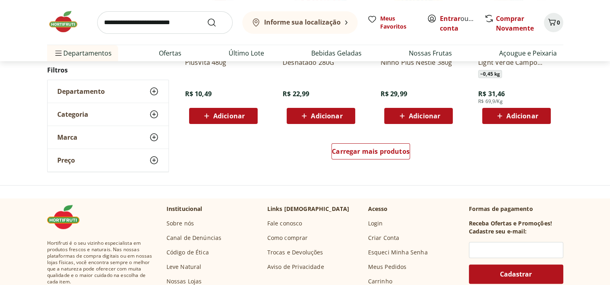
scroll to position [3337, 0]
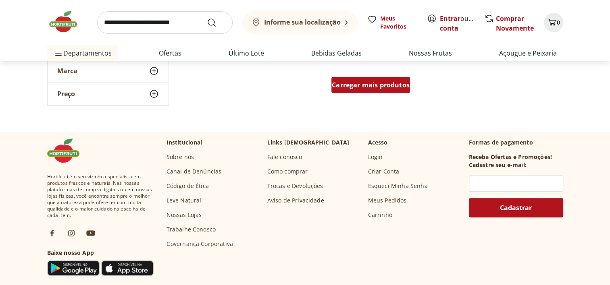
click at [383, 92] on link "Carregar mais produtos" at bounding box center [370, 86] width 79 height 19
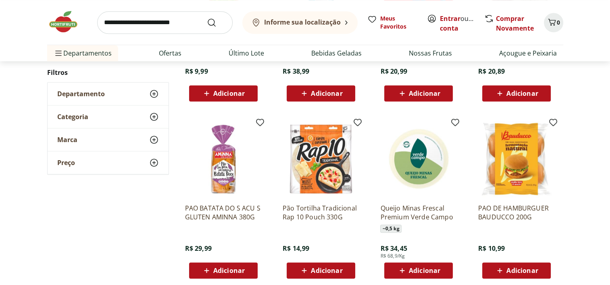
scroll to position [3660, 0]
